Goal: Obtain resource: Download file/media

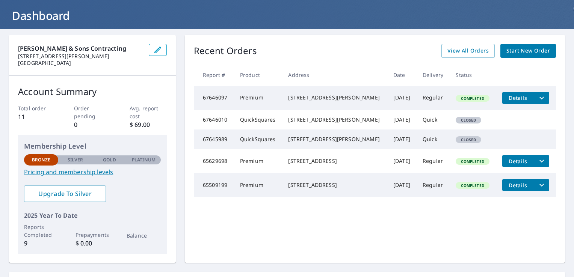
scroll to position [42, 0]
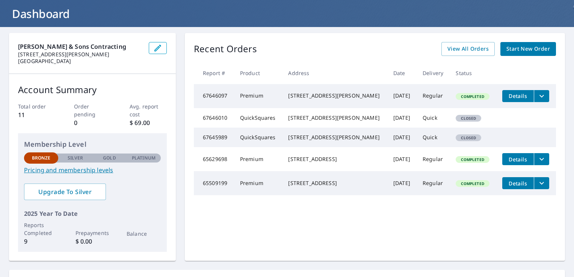
click at [313, 92] on div "[STREET_ADDRESS][PERSON_NAME]" at bounding box center [334, 96] width 93 height 8
click at [450, 94] on td "Completed" at bounding box center [473, 96] width 46 height 24
click at [537, 92] on icon "filesDropdownBtn-67646097" at bounding box center [541, 96] width 9 height 9
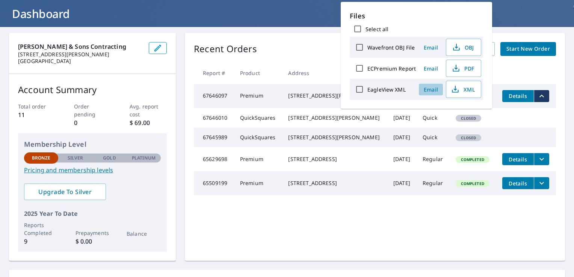
click at [431, 89] on span "Email" at bounding box center [431, 89] width 18 height 7
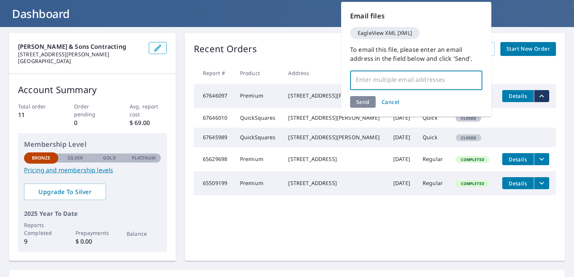
click at [421, 79] on input "text" at bounding box center [411, 80] width 114 height 14
type input "[EMAIL_ADDRESS][DOMAIN_NAME]"
click at [370, 97] on div "Send Cancel" at bounding box center [416, 102] width 132 height 12
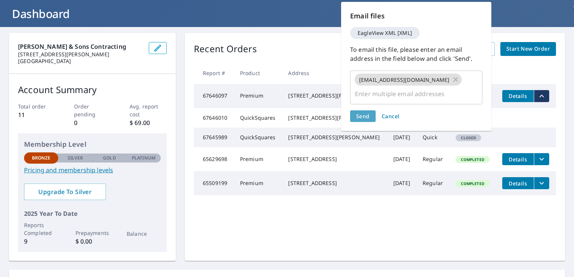
click at [370, 110] on button "Send" at bounding box center [363, 116] width 26 height 12
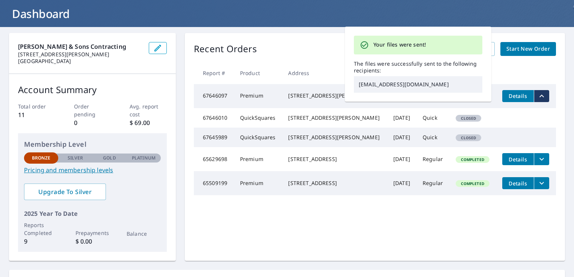
click at [520, 84] on td "Details" at bounding box center [526, 96] width 60 height 24
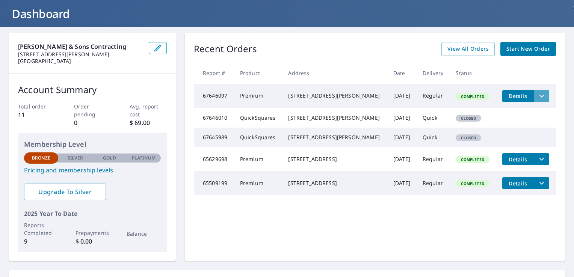
click at [540, 95] on icon "filesDropdownBtn-67646097" at bounding box center [542, 96] width 5 height 3
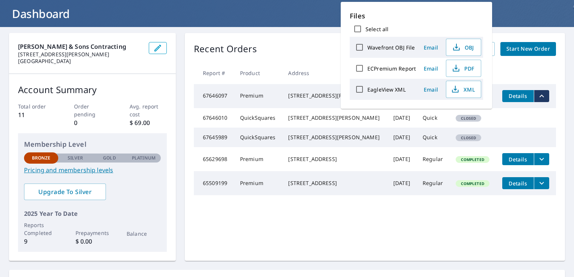
click at [430, 70] on span "Email" at bounding box center [431, 68] width 18 height 7
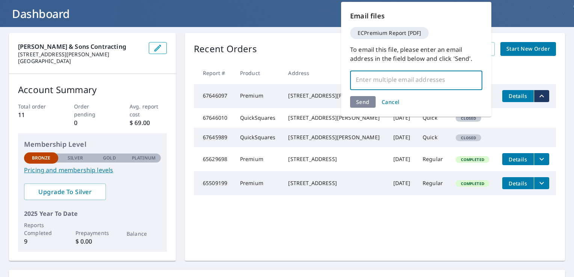
click at [415, 86] on input "text" at bounding box center [411, 80] width 114 height 14
type input "[EMAIL_ADDRESS][DOMAIN_NAME]"
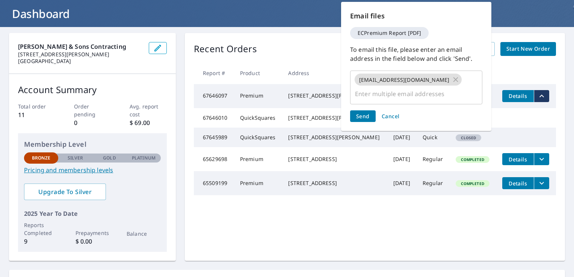
click at [360, 110] on div "Send Cancel" at bounding box center [416, 116] width 132 height 12
click at [360, 113] on span "Send" at bounding box center [363, 116] width 14 height 7
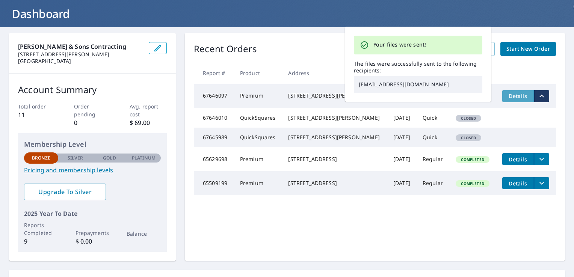
click at [503, 100] on button "Details" at bounding box center [518, 96] width 32 height 12
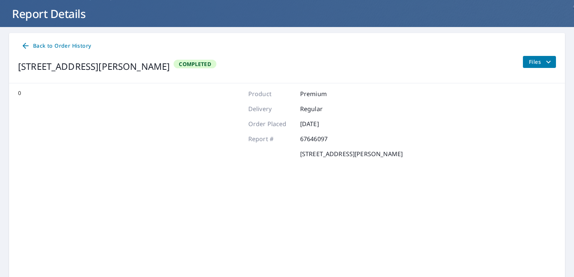
click at [503, 100] on div "0 Product Premium Delivery Regular Order Placed [DATE] Report # 67646097 [STREE…" at bounding box center [287, 183] width 556 height 200
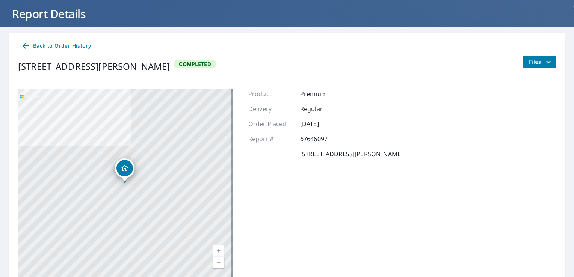
scroll to position [73, 0]
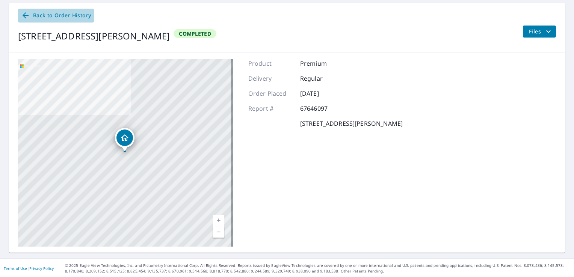
click at [28, 17] on icon at bounding box center [25, 15] width 9 height 9
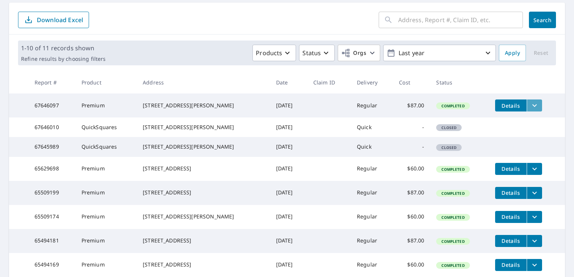
click at [530, 106] on icon "filesDropdownBtn-67646097" at bounding box center [534, 105] width 9 height 9
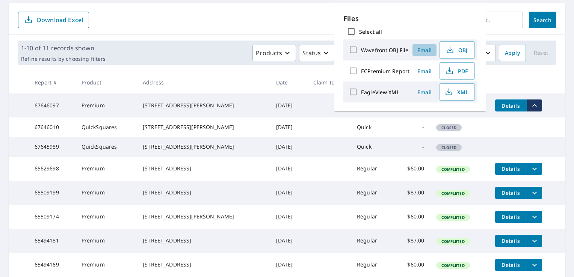
click at [425, 49] on span "Email" at bounding box center [425, 50] width 18 height 7
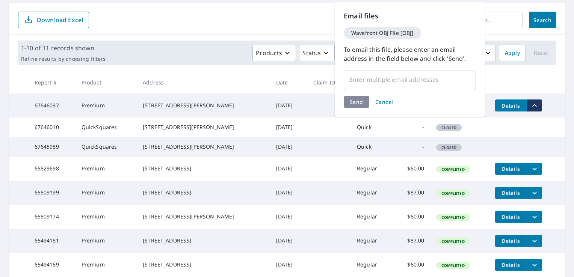
click at [367, 82] on input "text" at bounding box center [404, 80] width 114 height 14
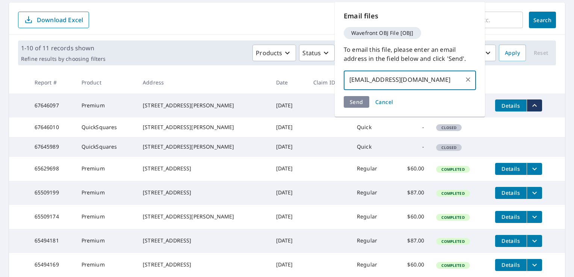
type input "[EMAIL_ADDRESS][DOMAIN_NAME]"
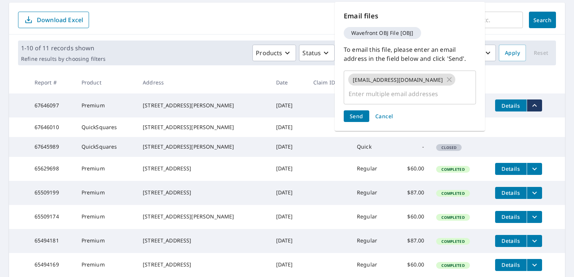
click at [352, 110] on div "Send Cancel" at bounding box center [410, 116] width 132 height 12
click at [352, 113] on span "Send" at bounding box center [357, 116] width 14 height 7
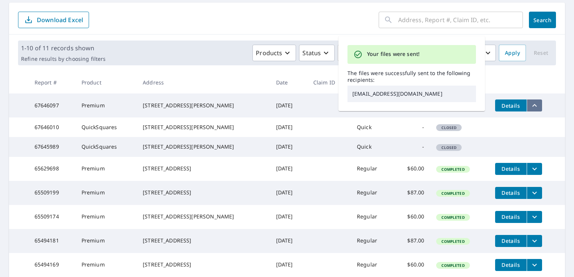
click at [530, 107] on icon "filesDropdownBtn-67646097" at bounding box center [534, 105] width 9 height 9
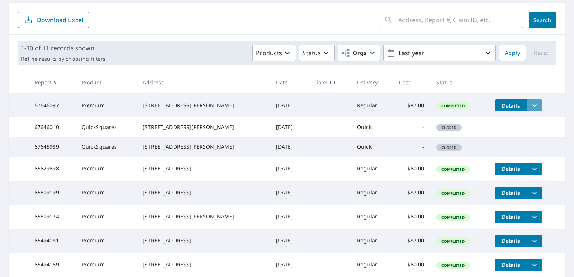
click at [530, 107] on icon "filesDropdownBtn-67646097" at bounding box center [534, 105] width 9 height 9
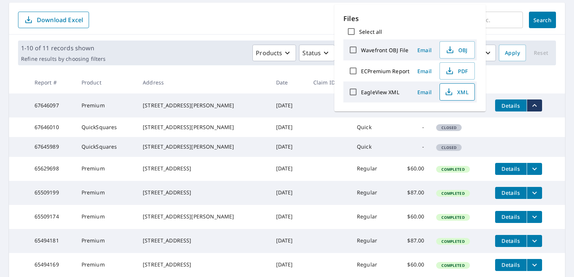
click at [461, 88] on span "XML" at bounding box center [457, 92] width 24 height 9
click at [505, 73] on th at bounding box center [527, 82] width 76 height 22
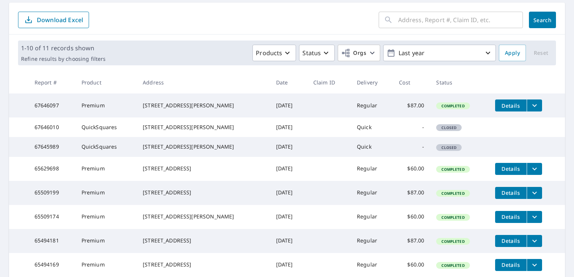
click at [430, 101] on td "Completed" at bounding box center [459, 106] width 59 height 24
click at [49, 108] on td "67646097" at bounding box center [52, 106] width 47 height 24
click at [530, 103] on icon "filesDropdownBtn-67646097" at bounding box center [534, 105] width 9 height 9
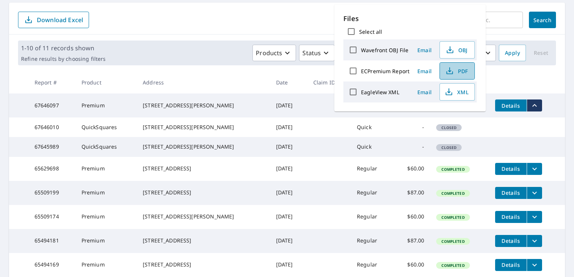
click at [440, 72] on button "PDF" at bounding box center [457, 70] width 35 height 17
